Goal: Navigation & Orientation: Find specific page/section

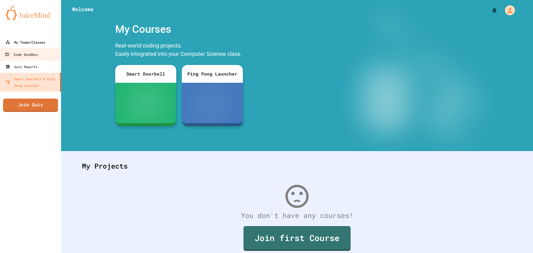
click at [37, 48] on link "My Teams/Classes" at bounding box center [30, 42] width 61 height 12
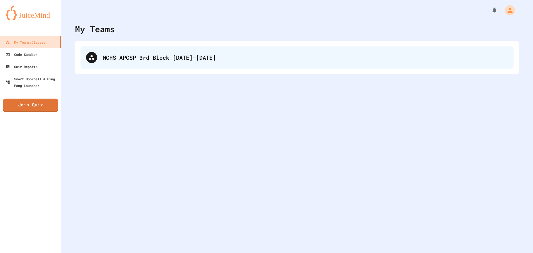
click at [160, 50] on div "MCHS APCSP 3rd Block [DATE]-[DATE]" at bounding box center [296, 57] width 433 height 22
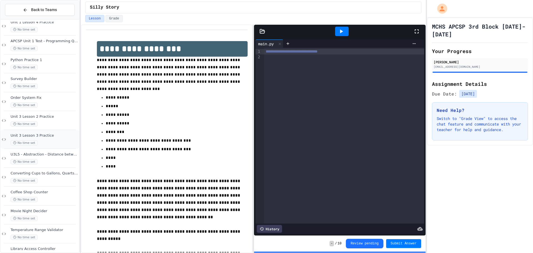
scroll to position [28, 0]
click at [45, 159] on div "No time set" at bounding box center [44, 160] width 67 height 5
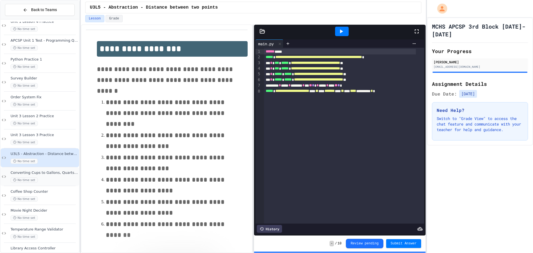
click at [52, 170] on div "Converting Cups to Gallons, Quarts, Pints, and Cups No time set" at bounding box center [40, 176] width 79 height 19
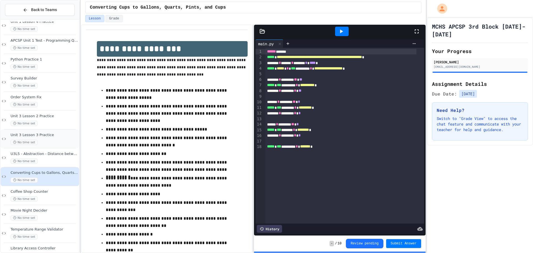
click at [43, 143] on div "No time set" at bounding box center [44, 142] width 67 height 5
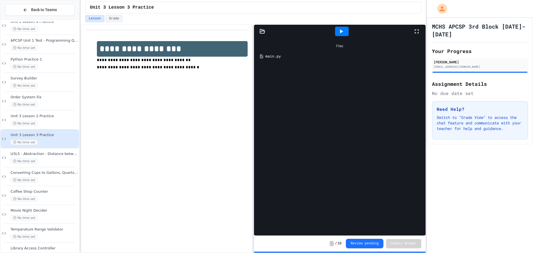
click at [294, 56] on div "main.py" at bounding box center [343, 57] width 156 height 6
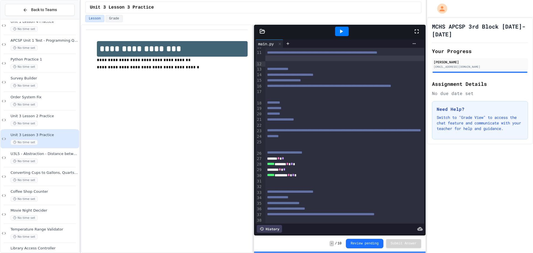
click at [297, 73] on div "**********" at bounding box center [344, 208] width 159 height 430
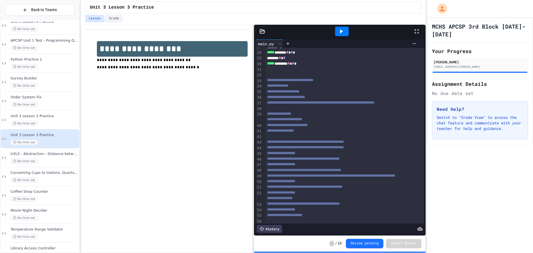
scroll to position [277, 0]
